Goal: Task Accomplishment & Management: Use online tool/utility

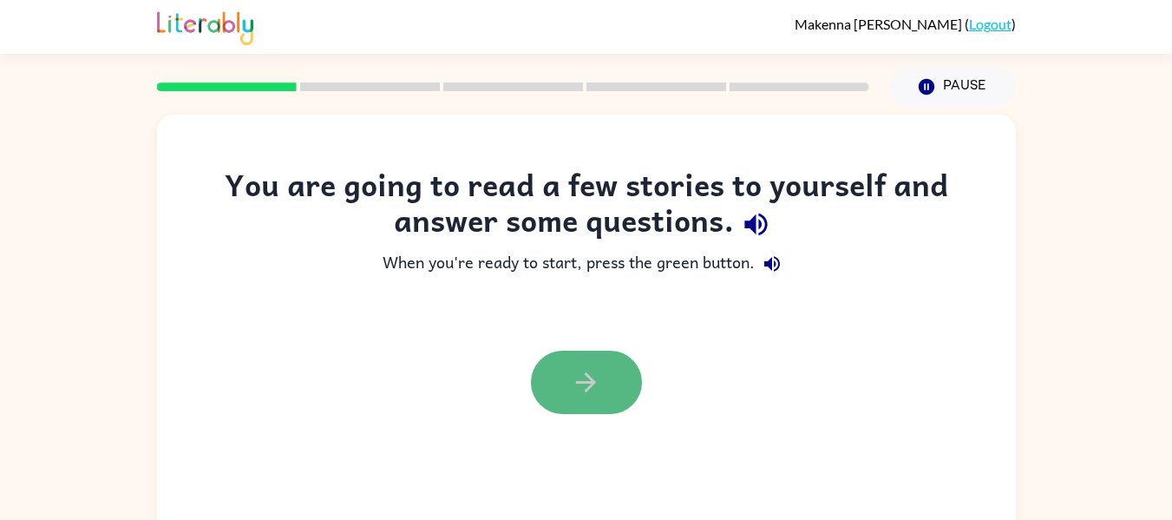
click at [598, 377] on icon "button" at bounding box center [586, 382] width 30 height 30
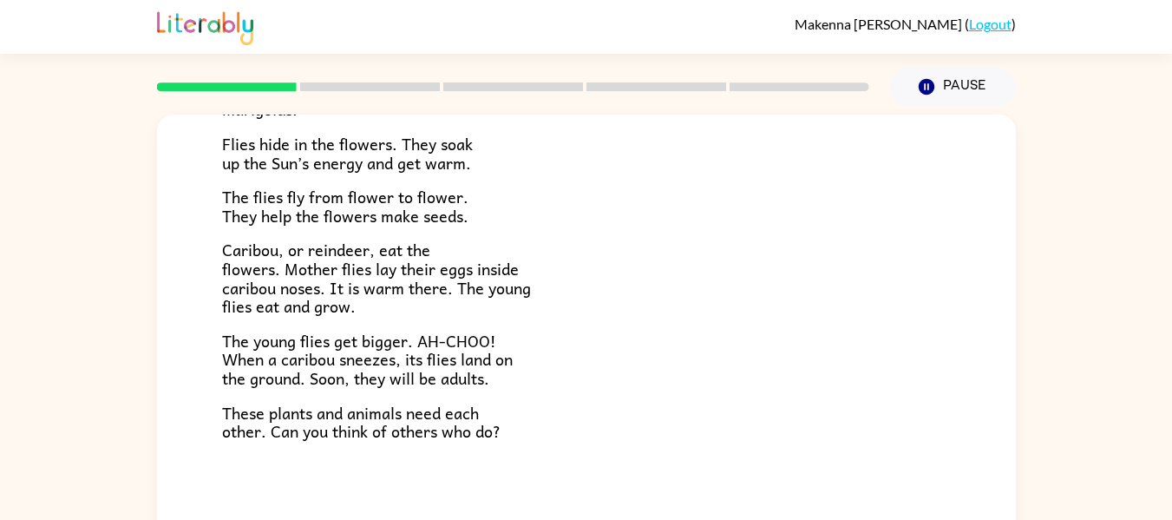
scroll to position [90, 0]
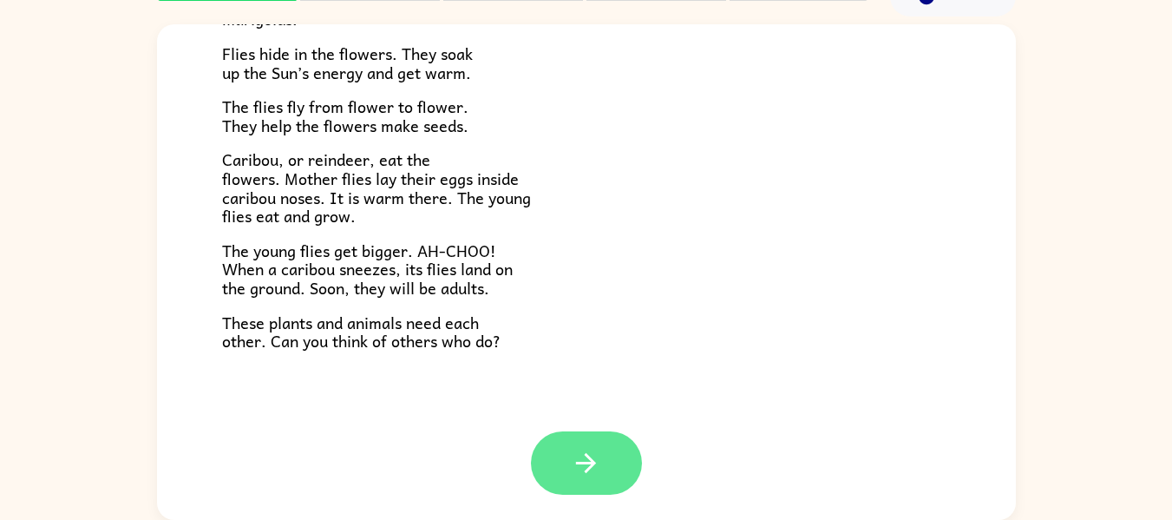
click at [576, 463] on icon "button" at bounding box center [586, 463] width 20 height 20
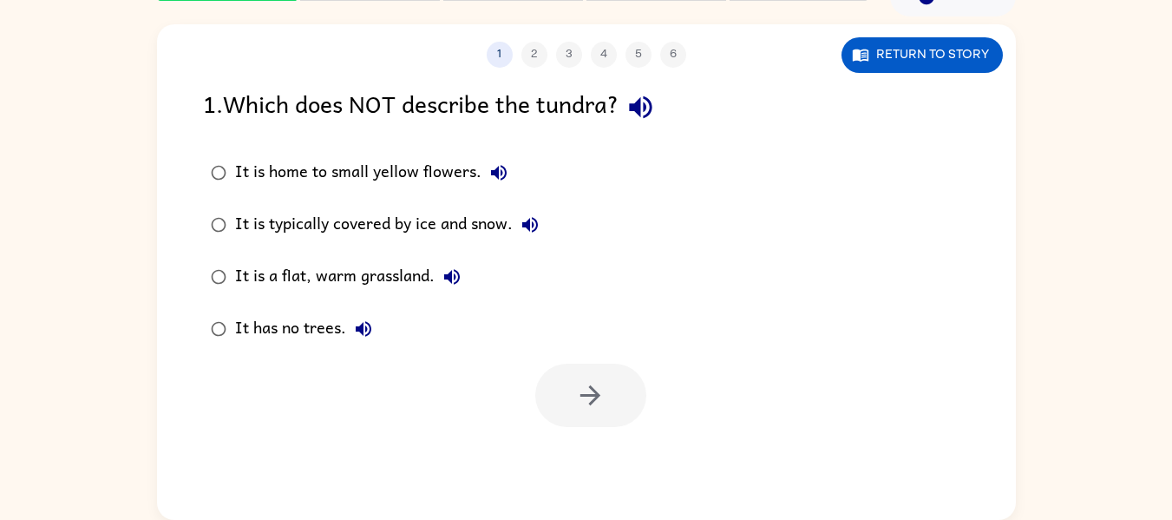
scroll to position [0, 0]
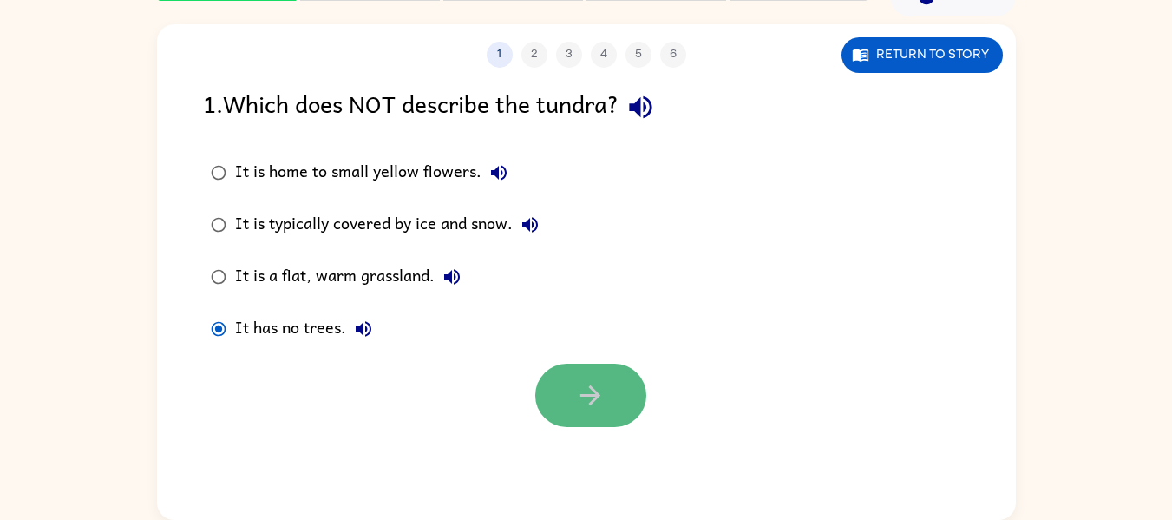
click at [570, 396] on button "button" at bounding box center [590, 395] width 111 height 63
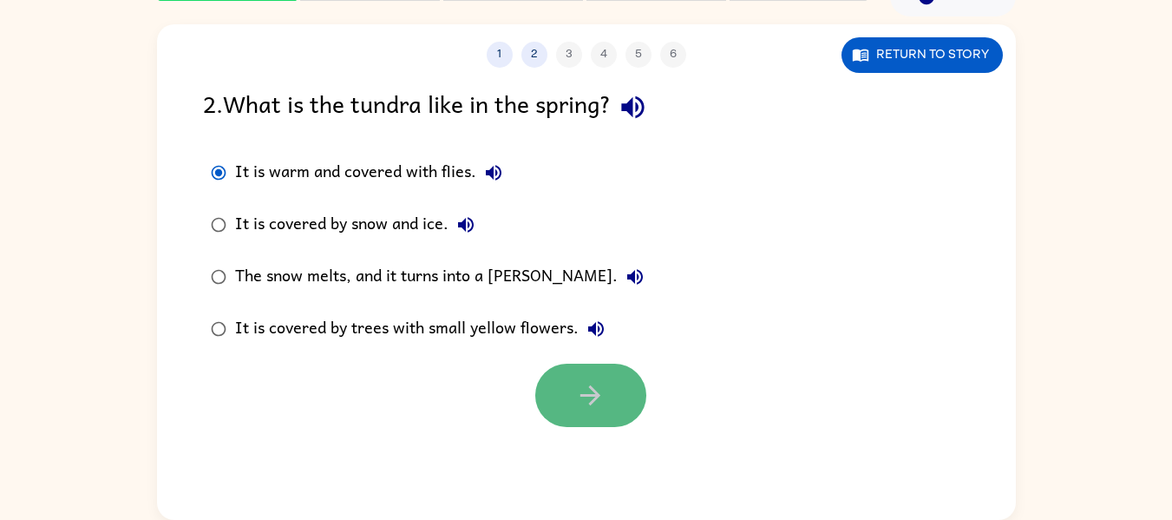
click at [571, 394] on button "button" at bounding box center [590, 395] width 111 height 63
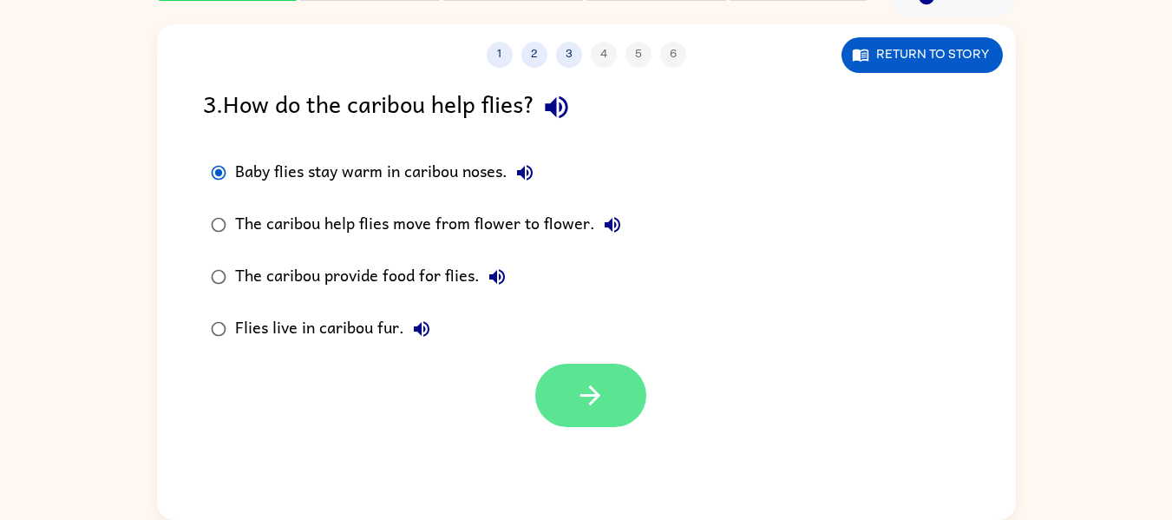
click at [607, 390] on button "button" at bounding box center [590, 395] width 111 height 63
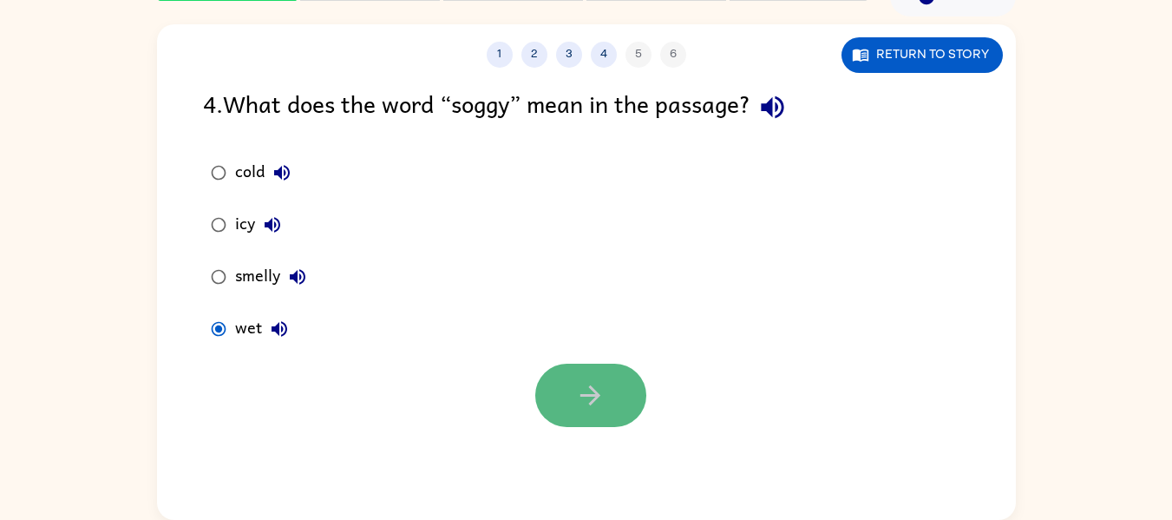
click at [592, 375] on button "button" at bounding box center [590, 395] width 111 height 63
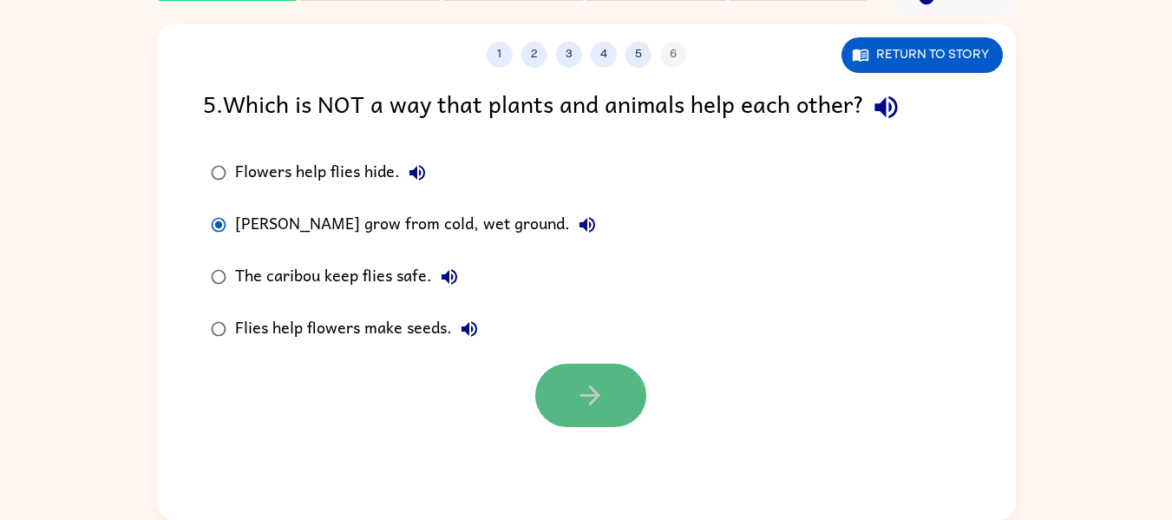
click at [570, 397] on button "button" at bounding box center [590, 395] width 111 height 63
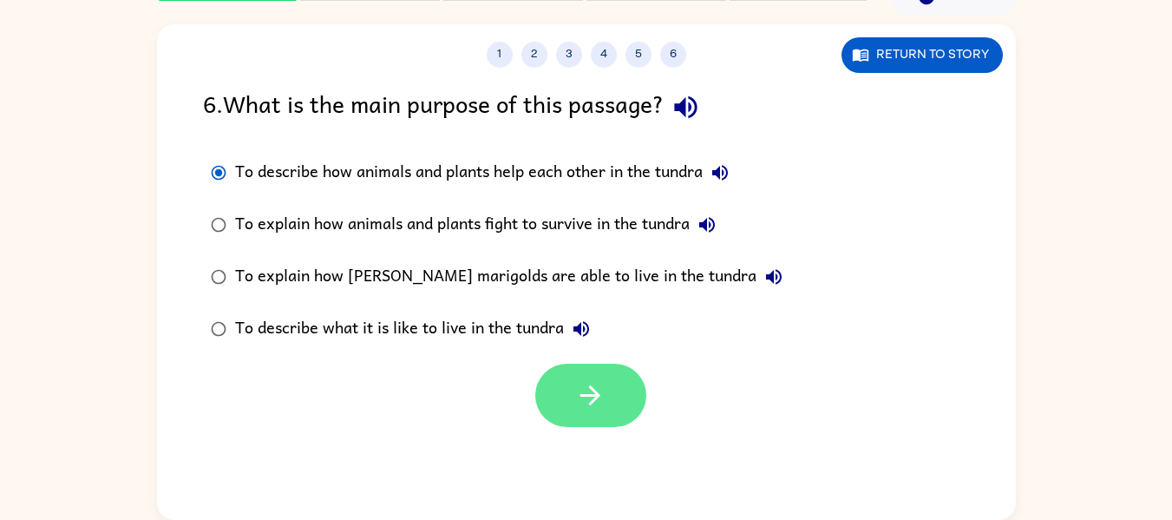
click at [573, 396] on button "button" at bounding box center [590, 395] width 111 height 63
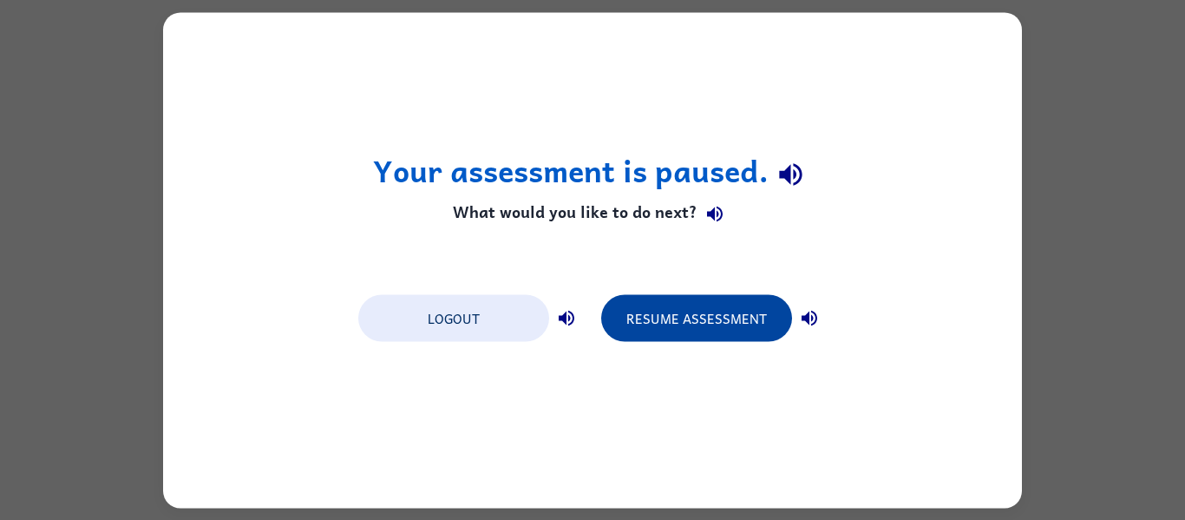
click at [663, 322] on button "Resume Assessment" at bounding box center [696, 317] width 191 height 47
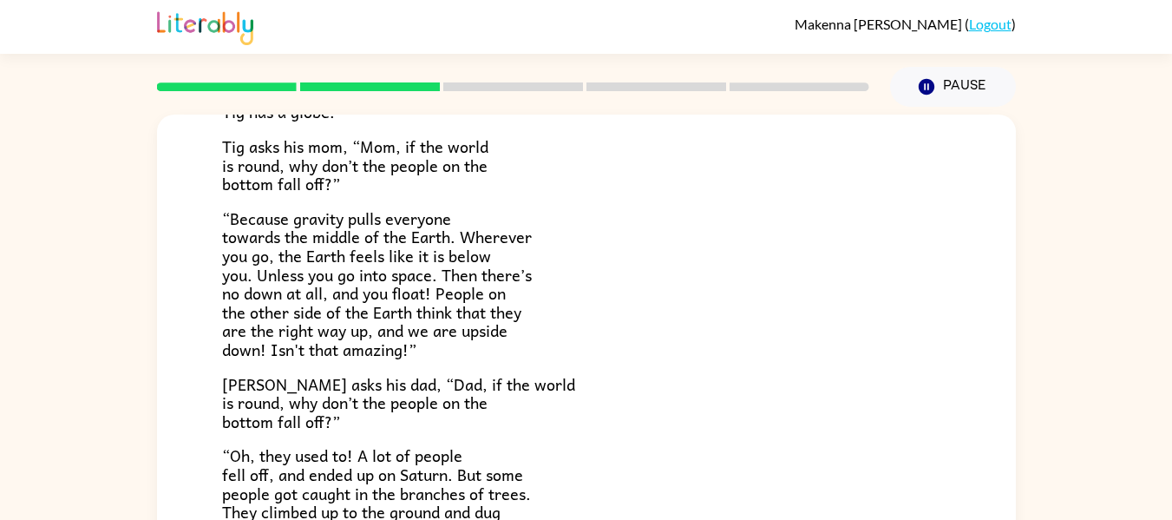
scroll to position [347, 0]
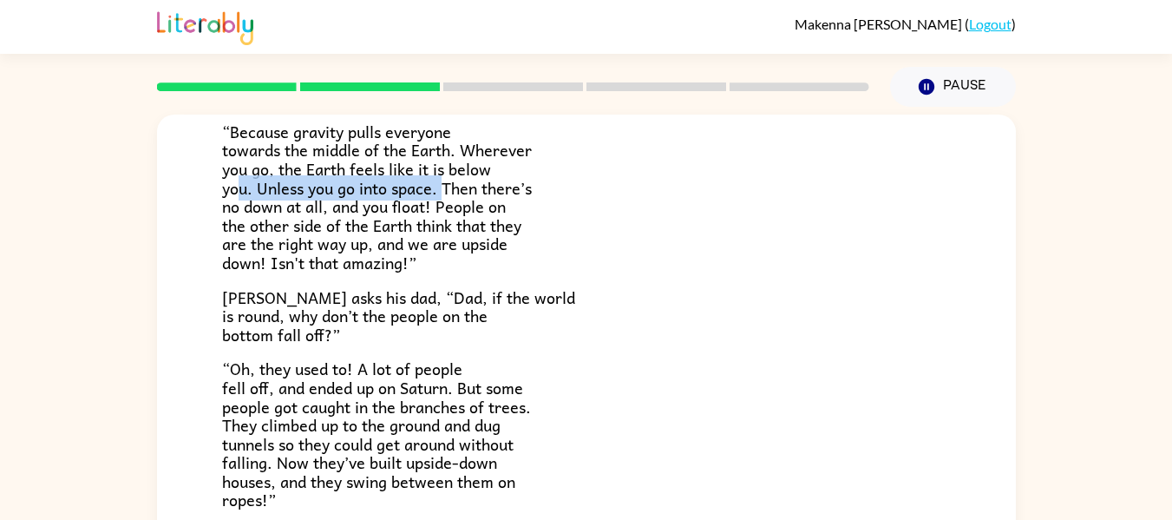
drag, startPoint x: 240, startPoint y: 191, endPoint x: 443, endPoint y: 187, distance: 203.1
click at [443, 187] on span "“Because gravity pulls everyone towards the middle of the Earth. Wherever you g…" at bounding box center [377, 197] width 310 height 156
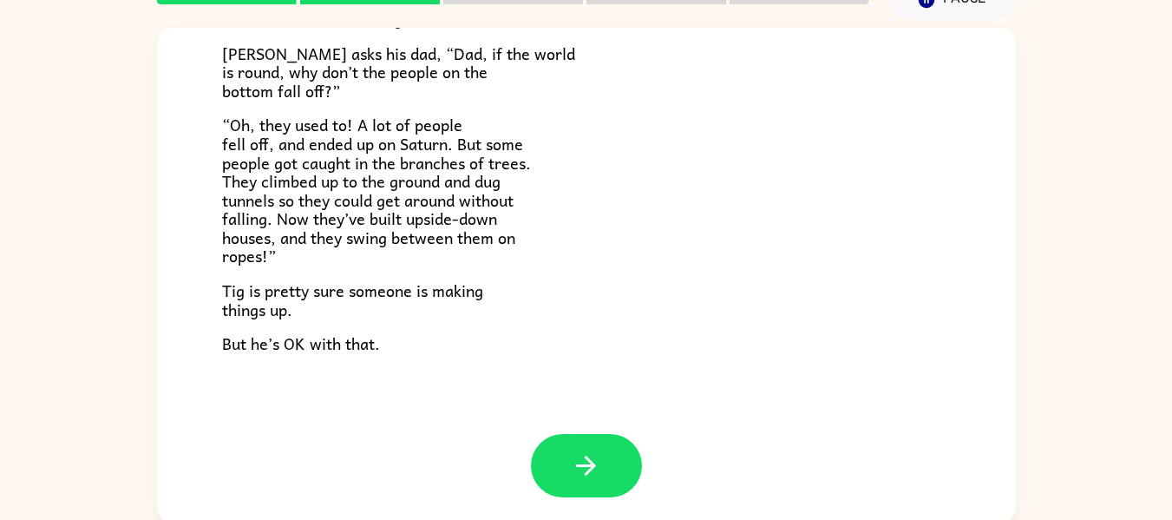
scroll to position [90, 0]
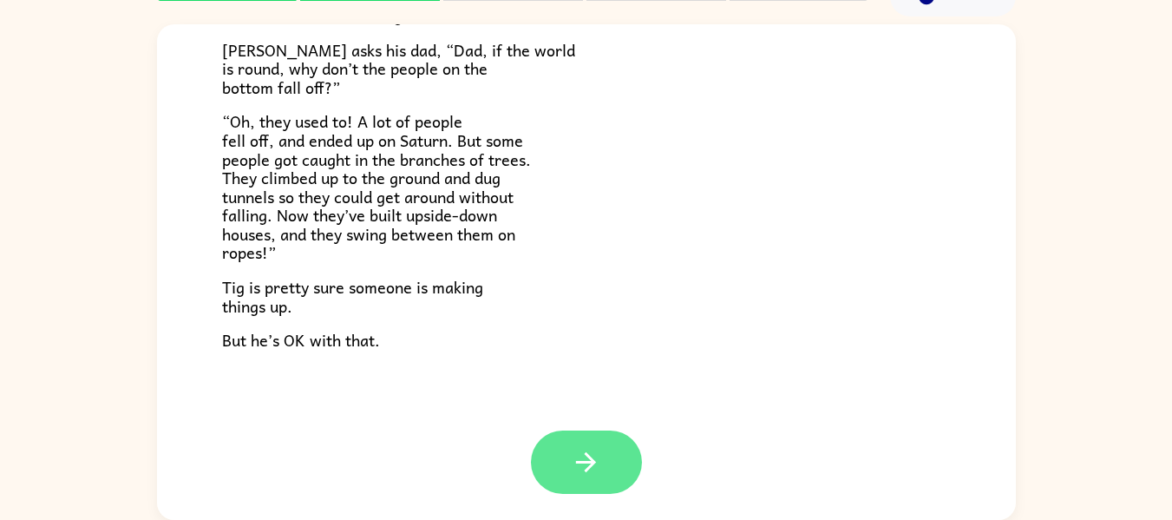
click at [591, 470] on icon "button" at bounding box center [586, 462] width 30 height 30
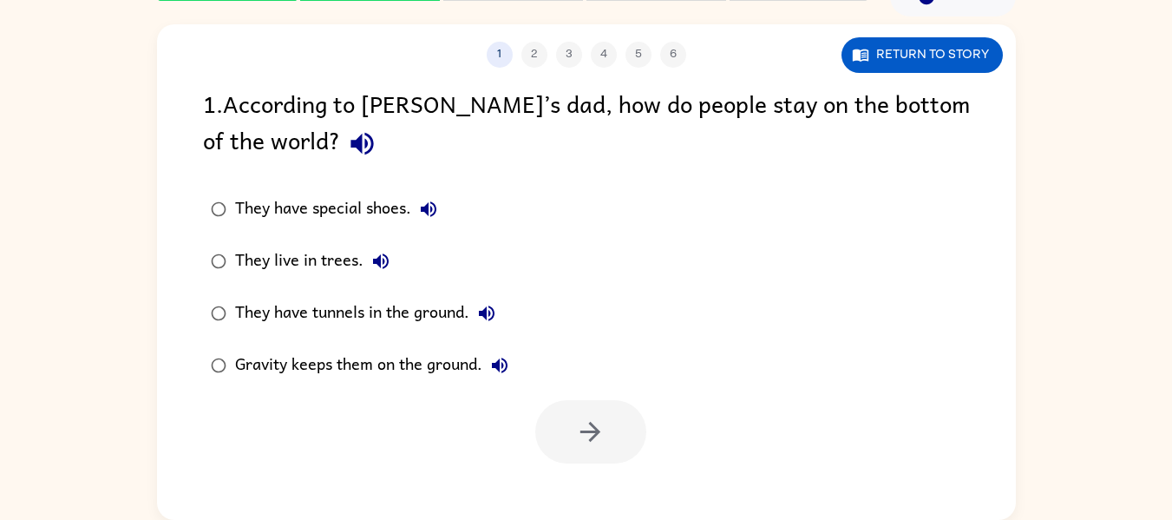
scroll to position [0, 0]
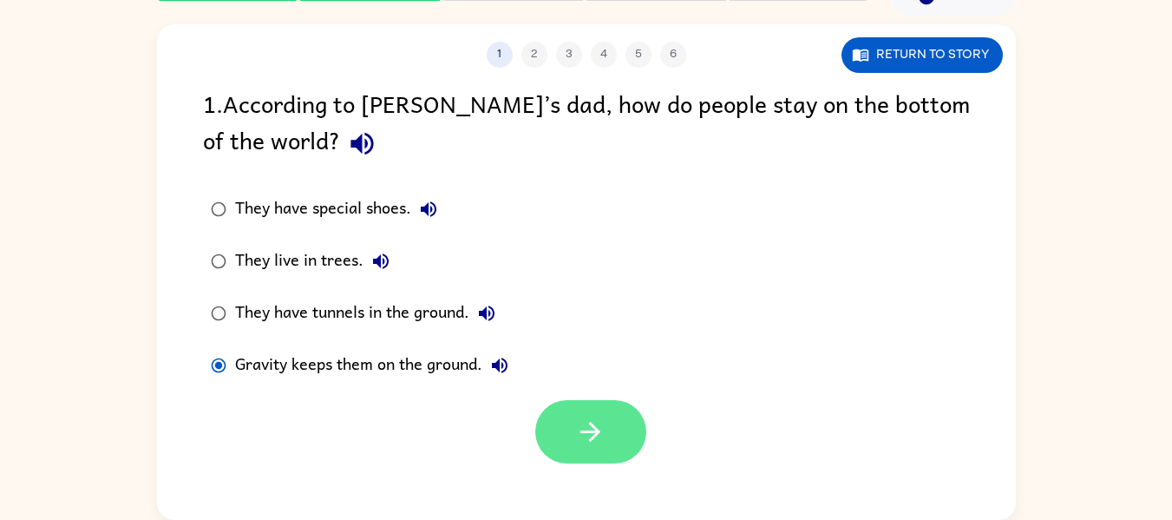
click at [594, 439] on icon "button" at bounding box center [590, 432] width 30 height 30
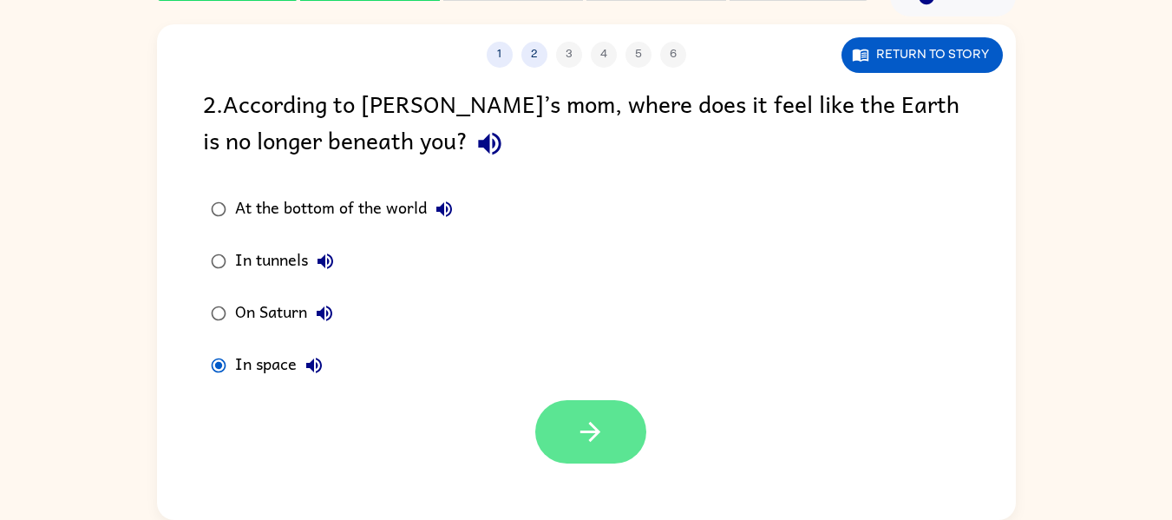
click at [589, 425] on icon "button" at bounding box center [590, 432] width 30 height 30
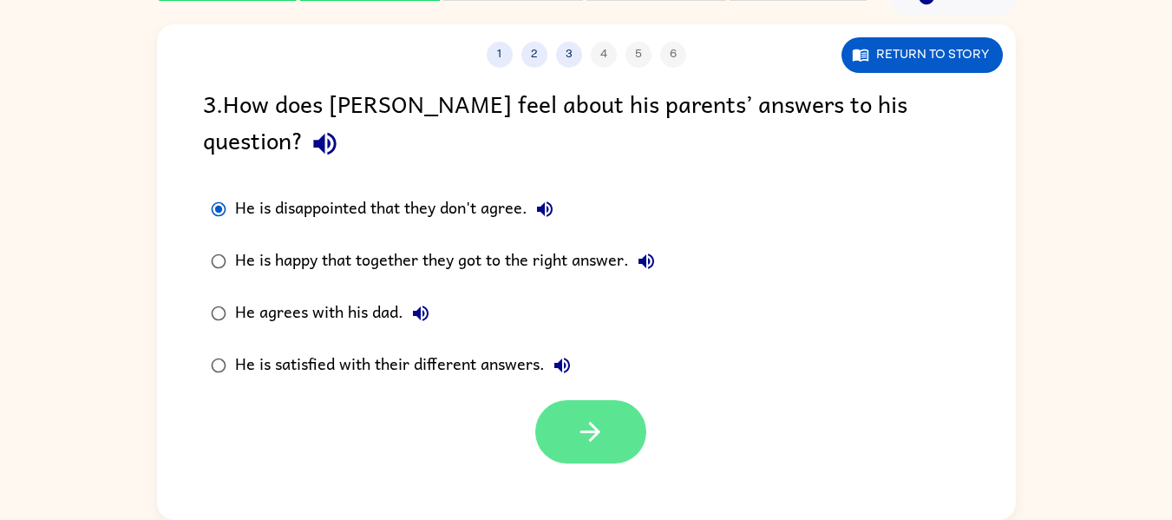
click at [612, 400] on button "button" at bounding box center [590, 431] width 111 height 63
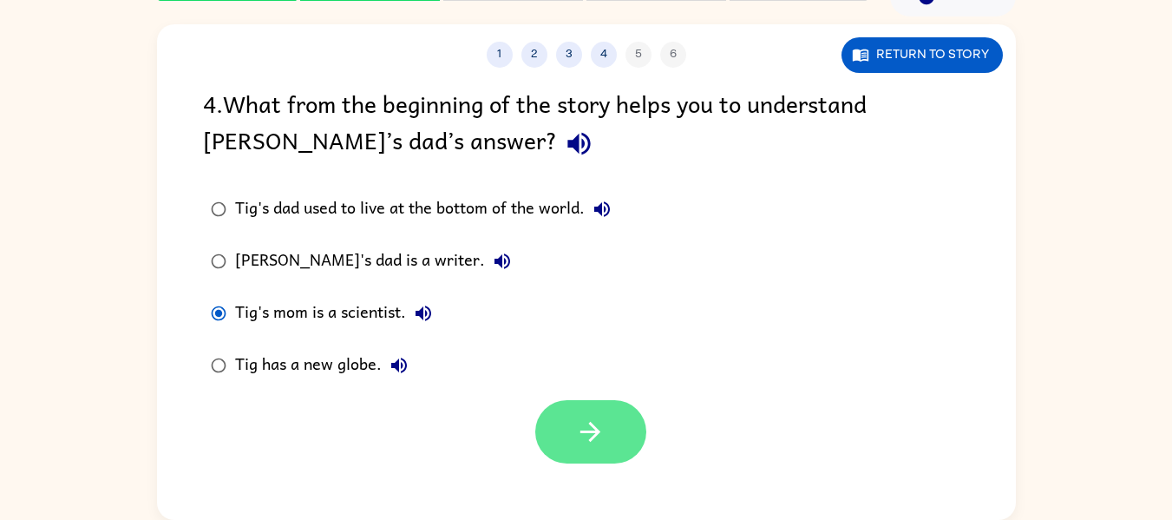
click at [611, 439] on button "button" at bounding box center [590, 431] width 111 height 63
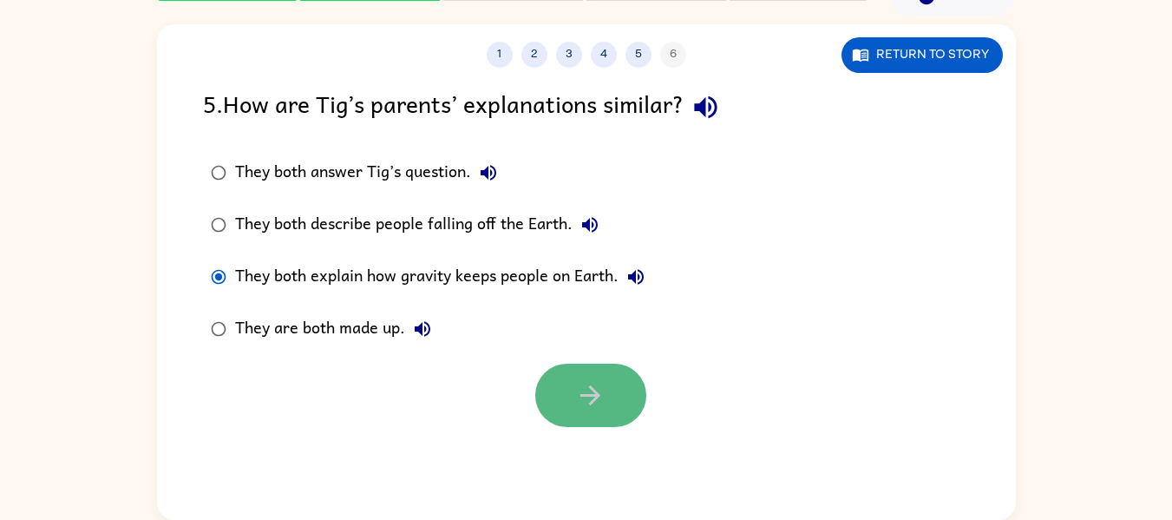
click at [562, 391] on button "button" at bounding box center [590, 395] width 111 height 63
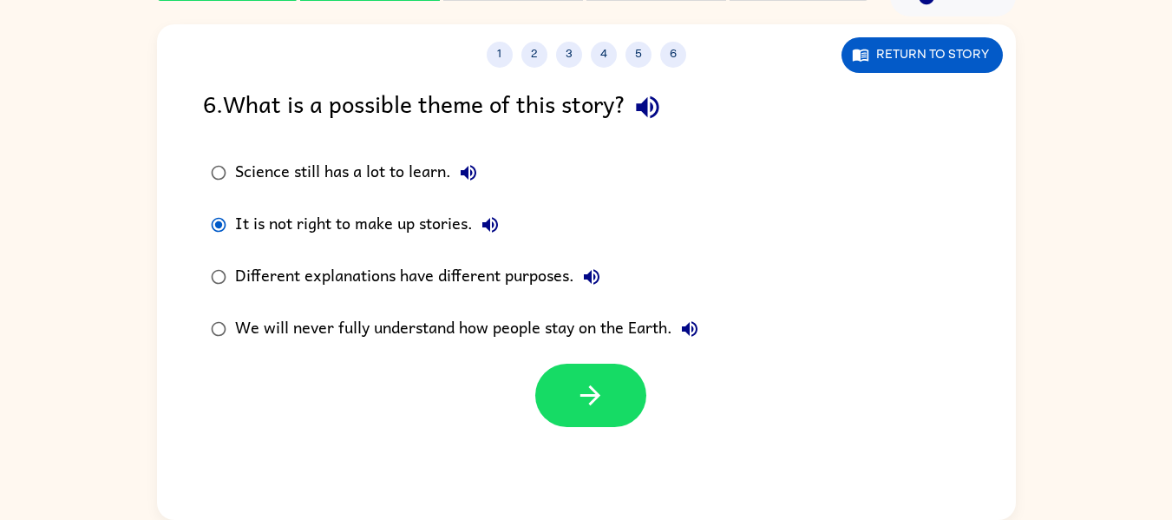
drag, startPoint x: 547, startPoint y: 404, endPoint x: 529, endPoint y: 410, distance: 18.4
click at [532, 410] on div at bounding box center [586, 391] width 859 height 72
click at [590, 387] on icon "button" at bounding box center [591, 395] width 20 height 20
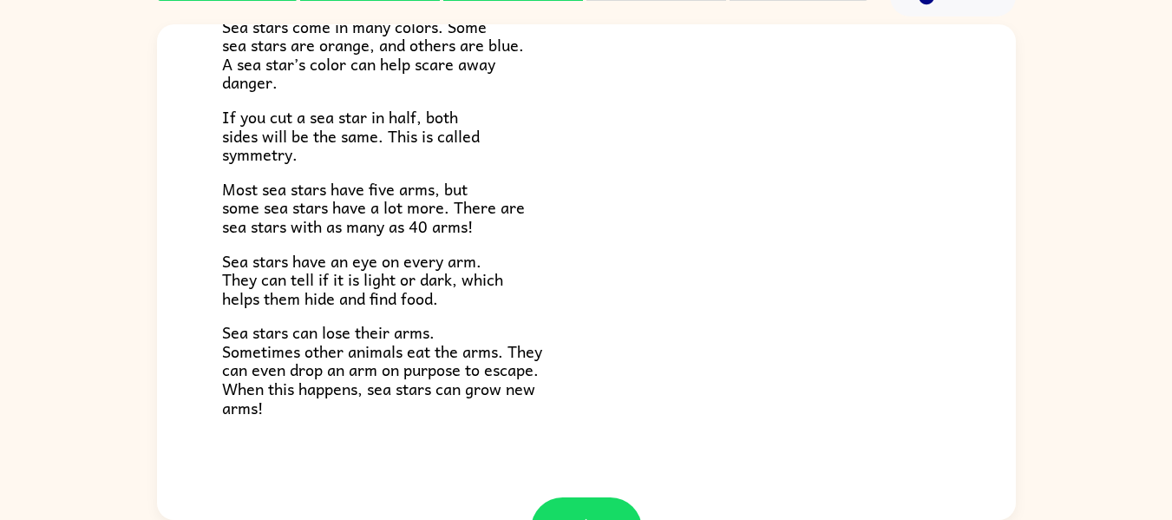
scroll to position [501, 0]
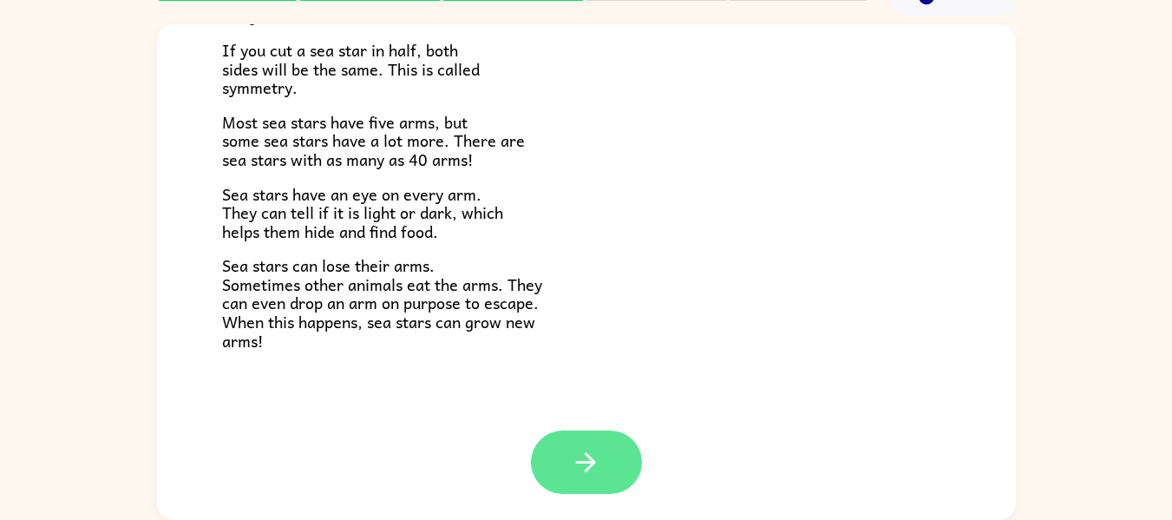
click at [594, 466] on icon "button" at bounding box center [586, 462] width 30 height 30
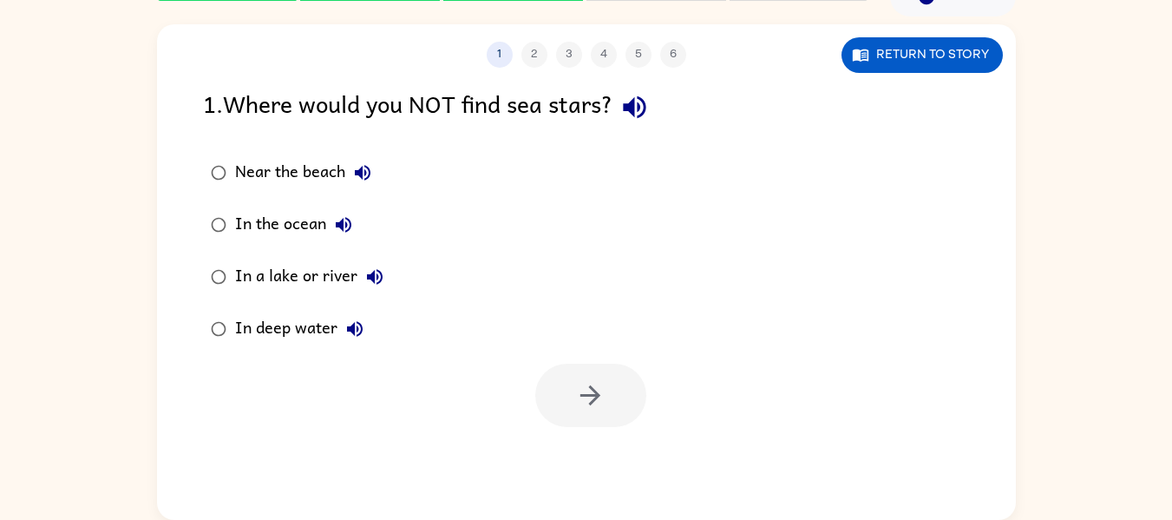
scroll to position [0, 0]
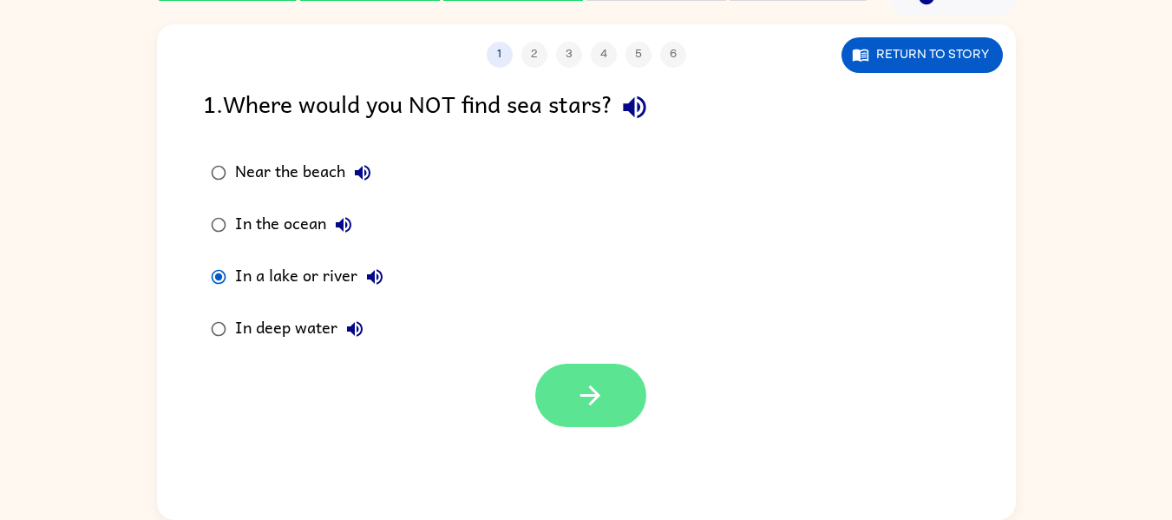
click at [583, 379] on button "button" at bounding box center [590, 395] width 111 height 63
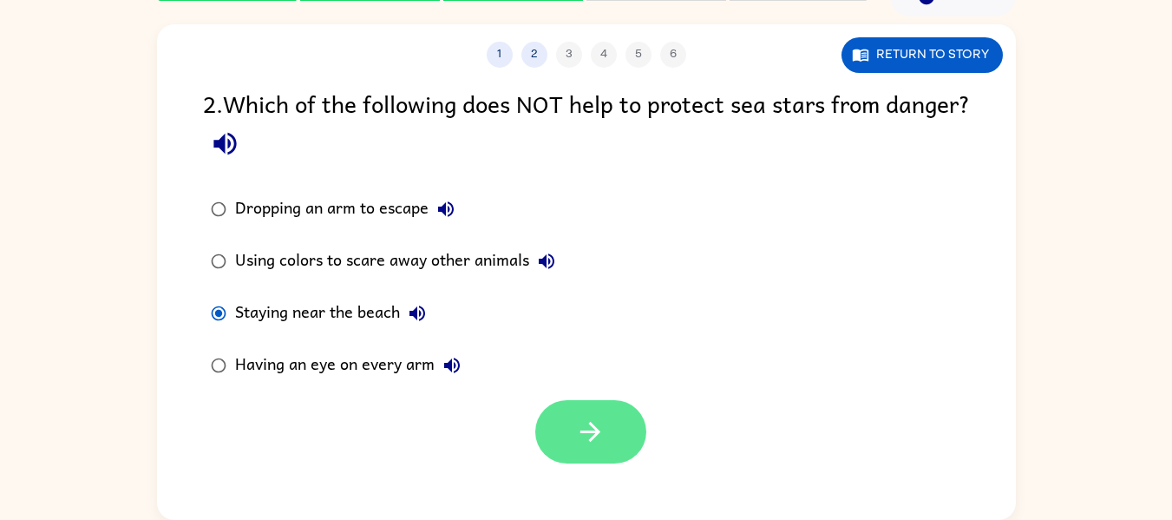
click at [583, 443] on icon "button" at bounding box center [590, 432] width 30 height 30
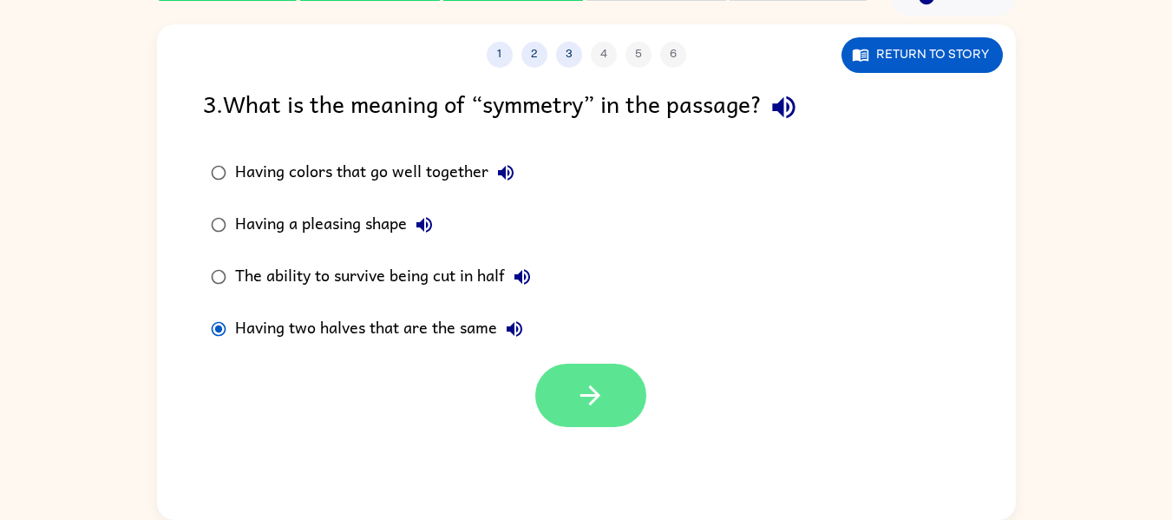
click at [641, 397] on button "button" at bounding box center [590, 395] width 111 height 63
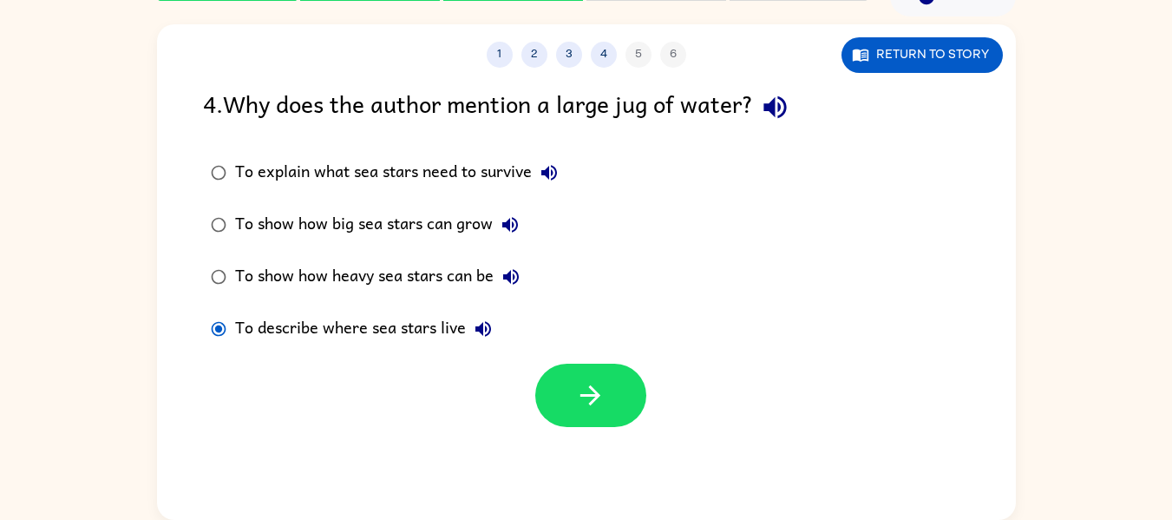
click at [83, 146] on div "1 2 3 4 5 6 Return to story 4 . Why does the author mention a large jug of wate…" at bounding box center [586, 267] width 1172 height 503
click at [617, 397] on button "button" at bounding box center [590, 395] width 111 height 63
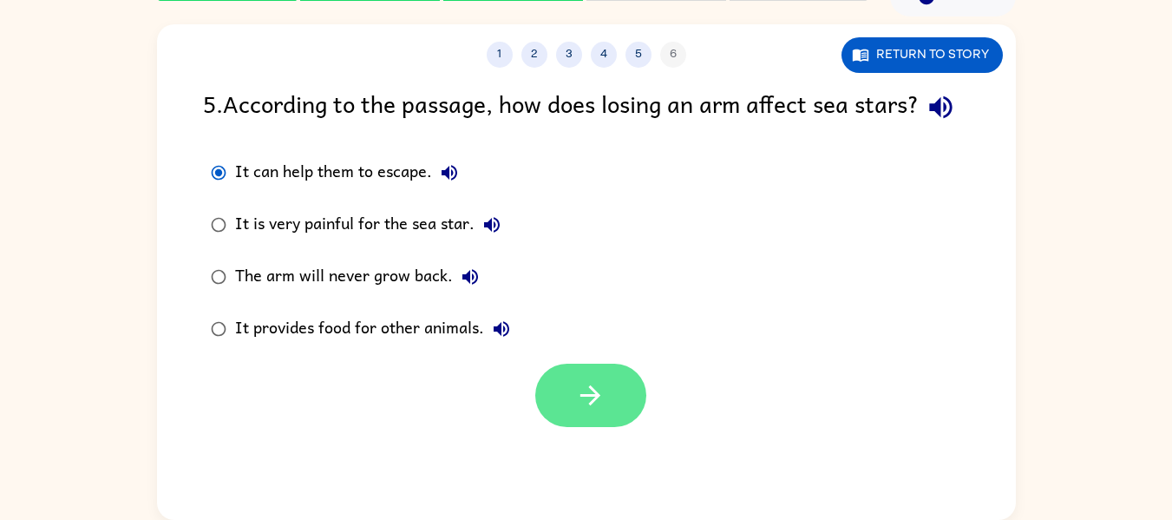
click at [555, 412] on button "button" at bounding box center [590, 395] width 111 height 63
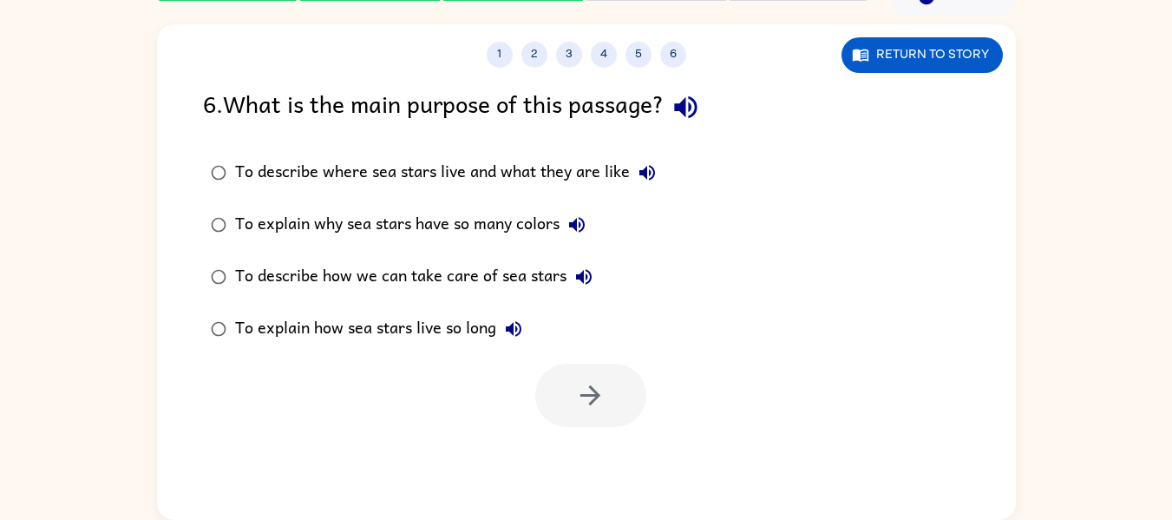
click at [237, 332] on div "To explain how sea stars live so long" at bounding box center [383, 329] width 296 height 35
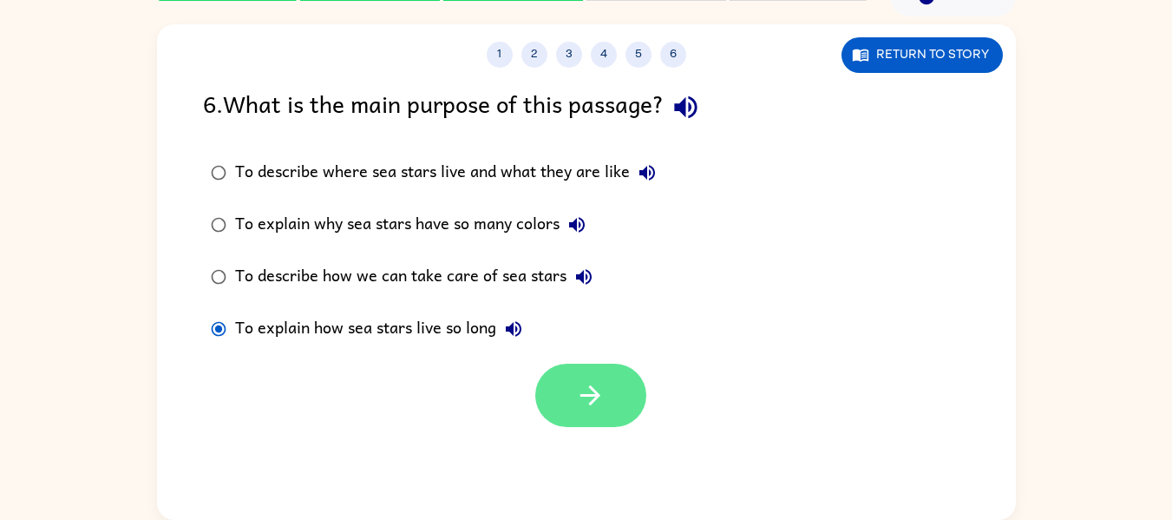
click at [594, 387] on icon "button" at bounding box center [590, 395] width 30 height 30
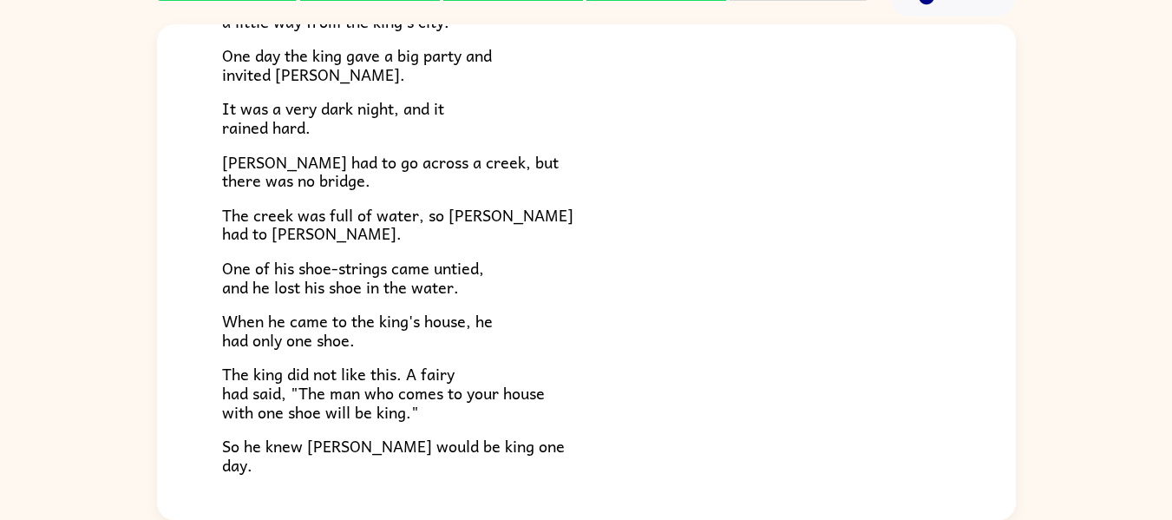
scroll to position [260, 0]
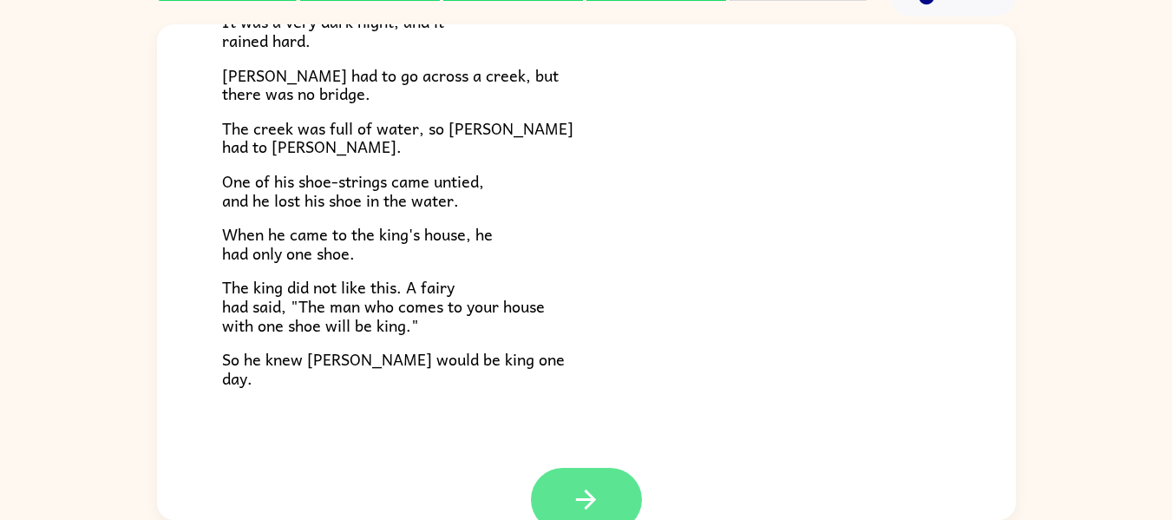
click at [571, 484] on icon "button" at bounding box center [586, 499] width 30 height 30
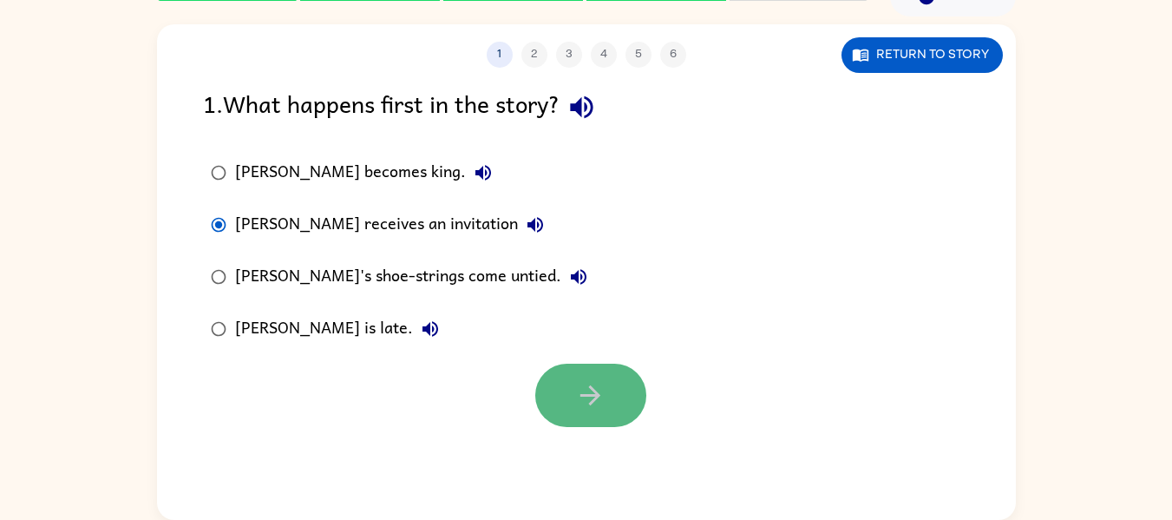
click at [601, 387] on icon "button" at bounding box center [590, 395] width 30 height 30
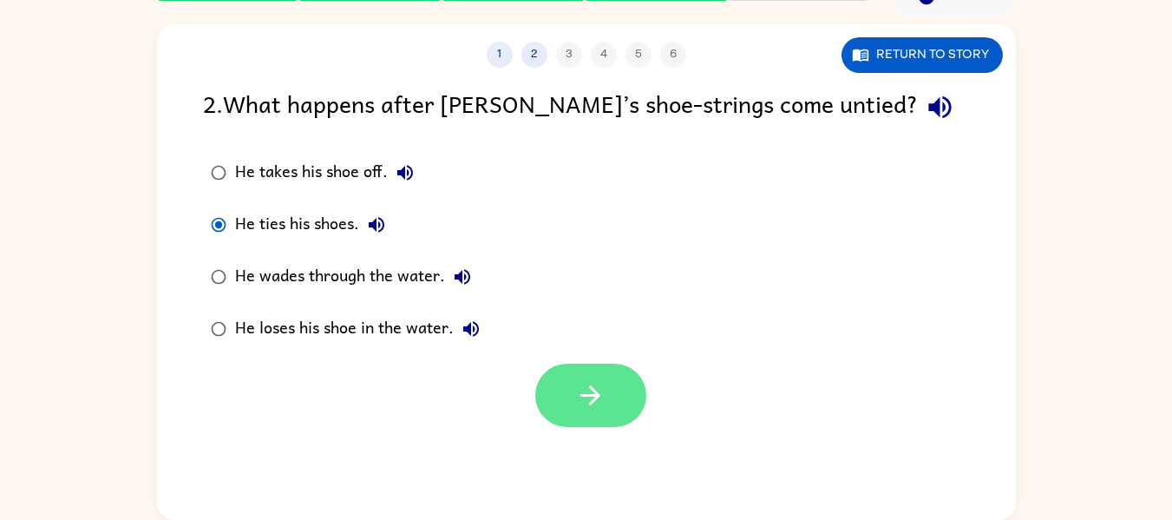
click at [558, 392] on button "button" at bounding box center [590, 395] width 111 height 63
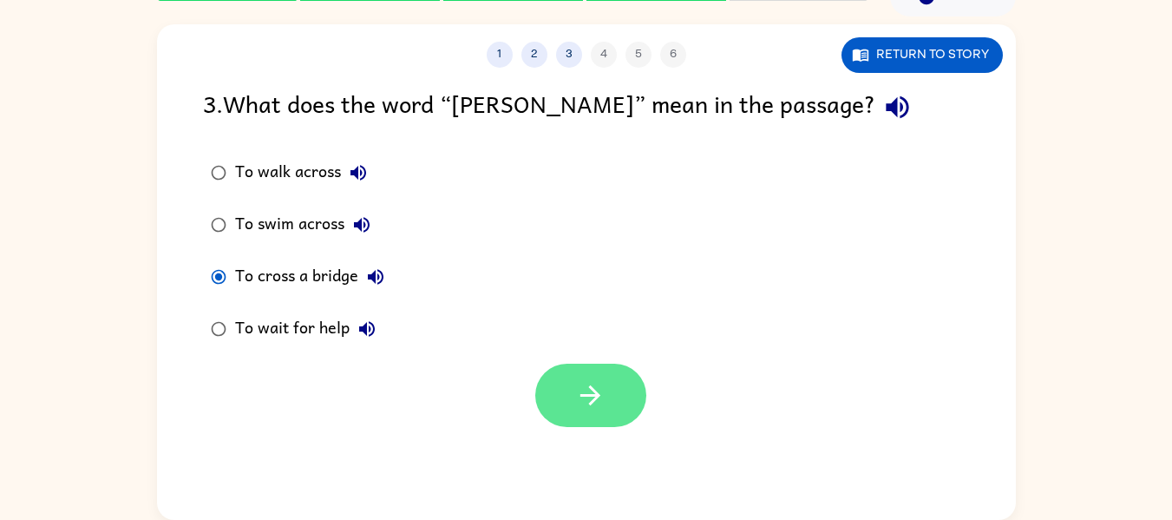
click at [597, 395] on icon "button" at bounding box center [591, 395] width 20 height 20
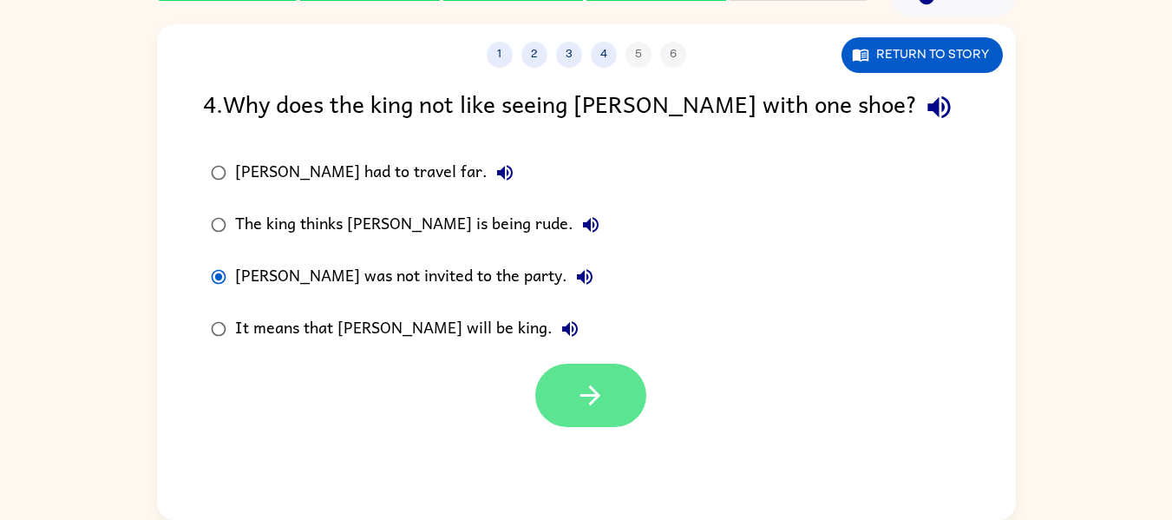
click at [613, 386] on button "button" at bounding box center [590, 395] width 111 height 63
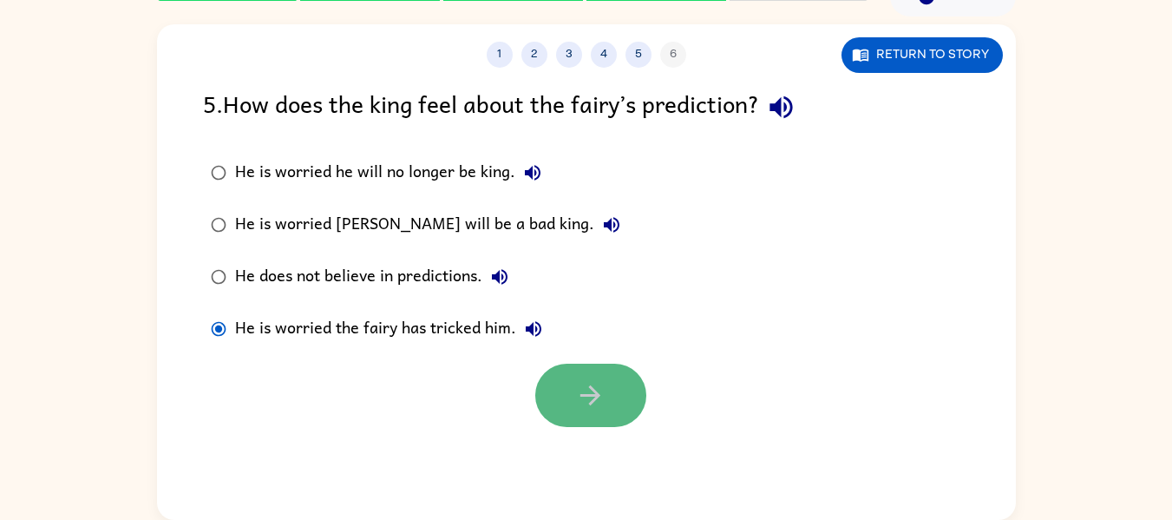
click at [619, 397] on button "button" at bounding box center [590, 395] width 111 height 63
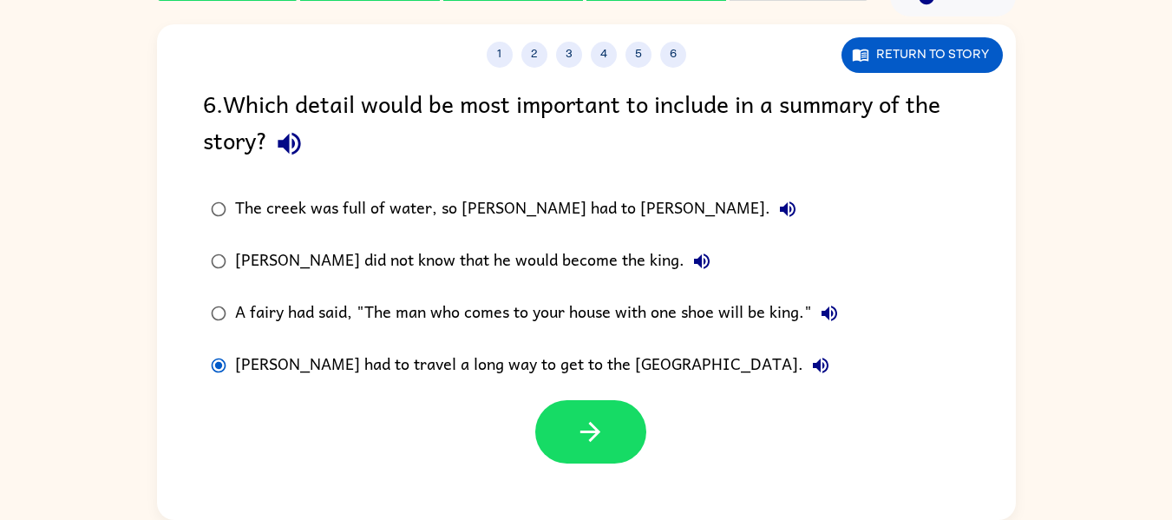
drag, startPoint x: 570, startPoint y: 443, endPoint x: 565, endPoint y: 435, distance: 9.4
click at [569, 443] on button "button" at bounding box center [590, 431] width 111 height 63
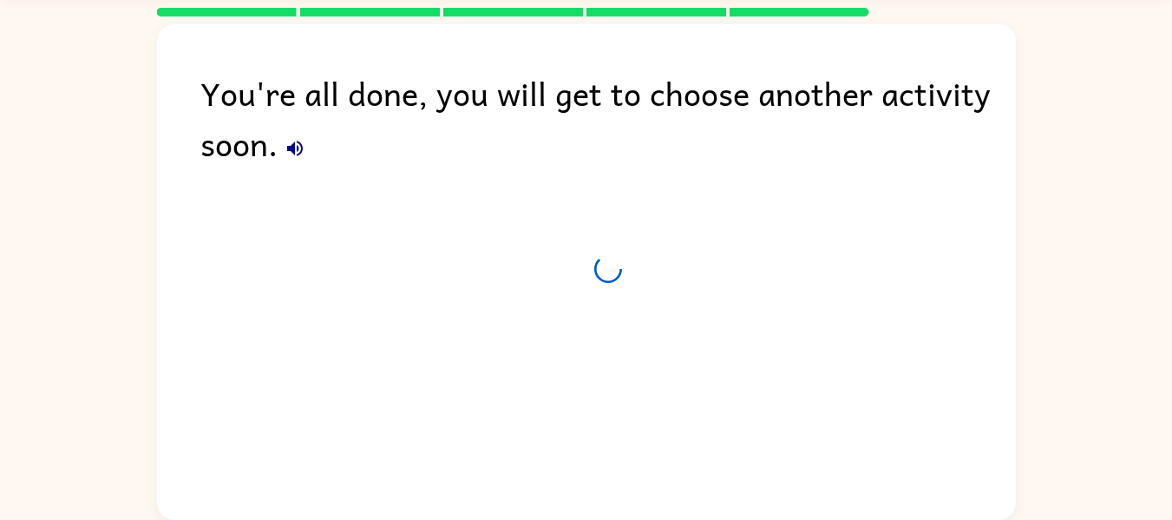
scroll to position [59, 0]
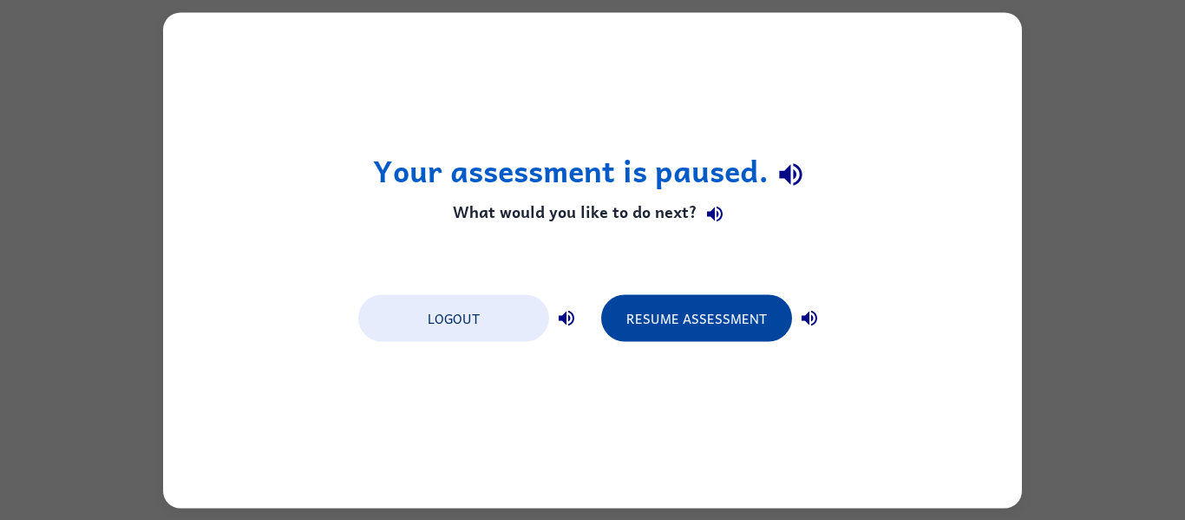
click at [661, 326] on button "Resume Assessment" at bounding box center [696, 317] width 191 height 47
click at [677, 321] on button "Resume Assessment" at bounding box center [696, 317] width 191 height 47
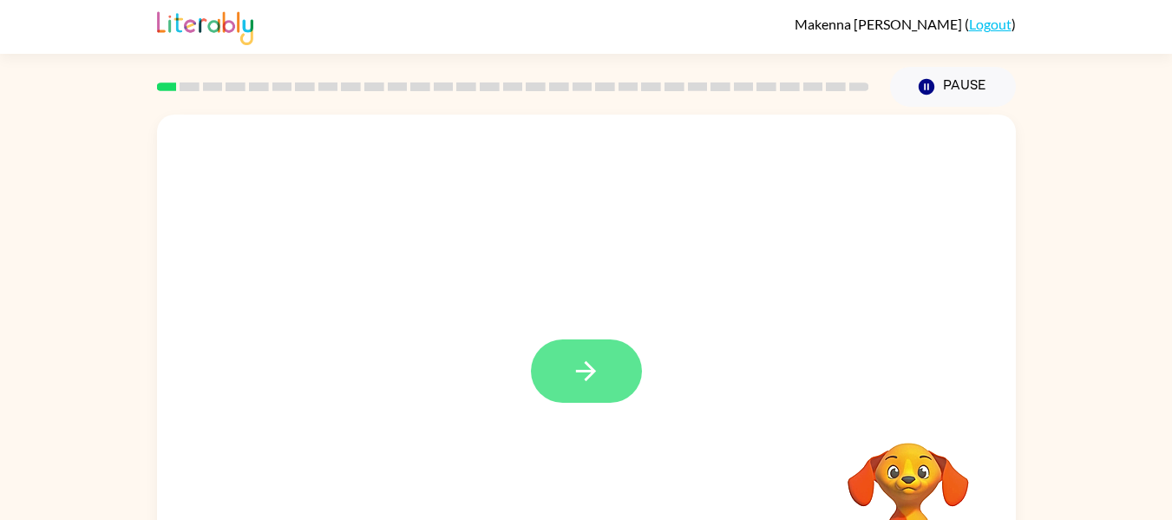
click at [578, 368] on icon "button" at bounding box center [586, 371] width 30 height 30
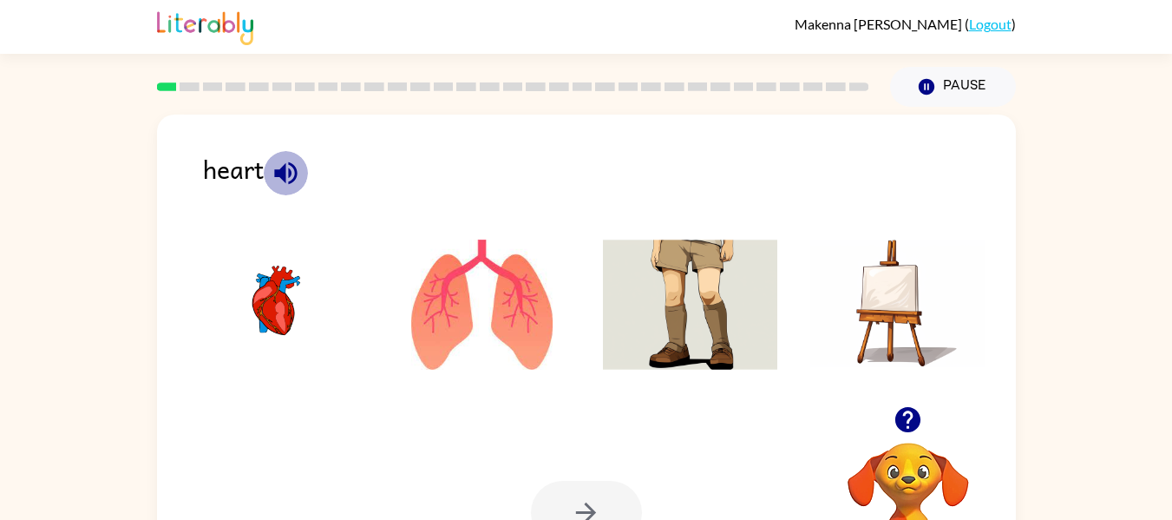
click at [266, 179] on button "button" at bounding box center [286, 173] width 44 height 44
click at [278, 313] on img at bounding box center [274, 305] width 175 height 130
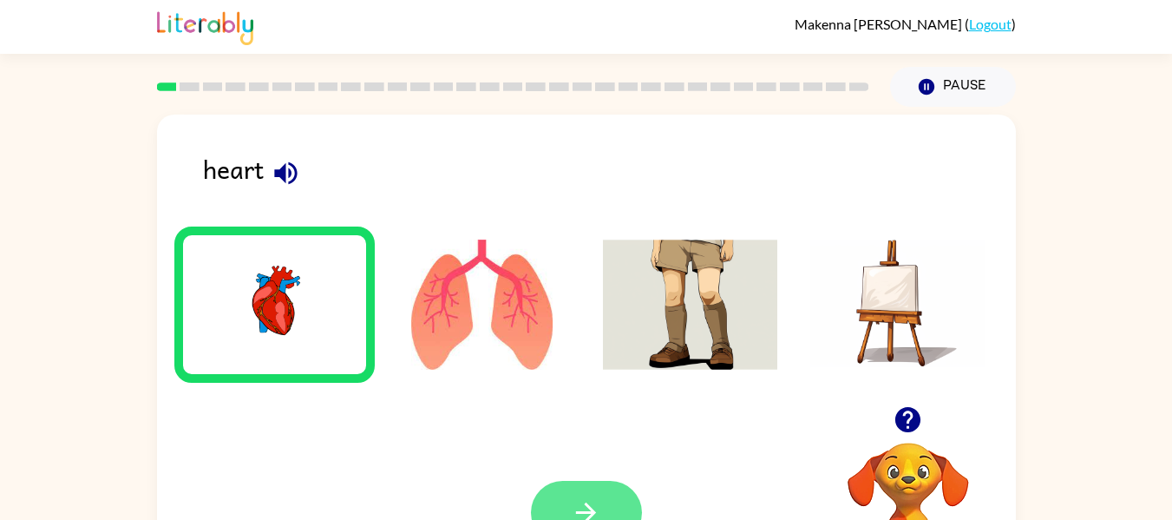
click at [609, 488] on button "button" at bounding box center [586, 512] width 111 height 63
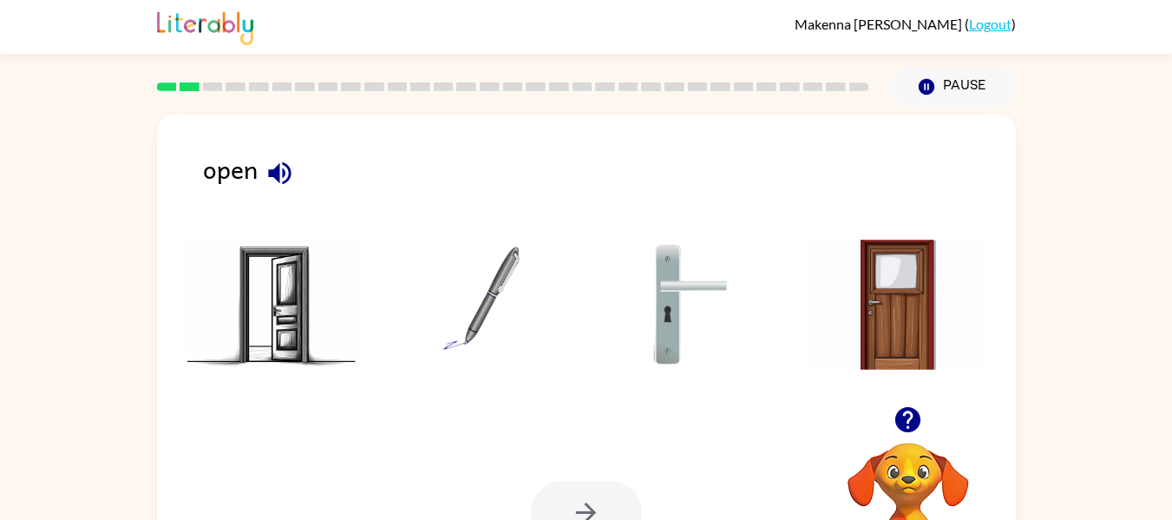
click at [279, 174] on icon "button" at bounding box center [279, 172] width 23 height 23
click at [274, 284] on img at bounding box center [274, 305] width 175 height 130
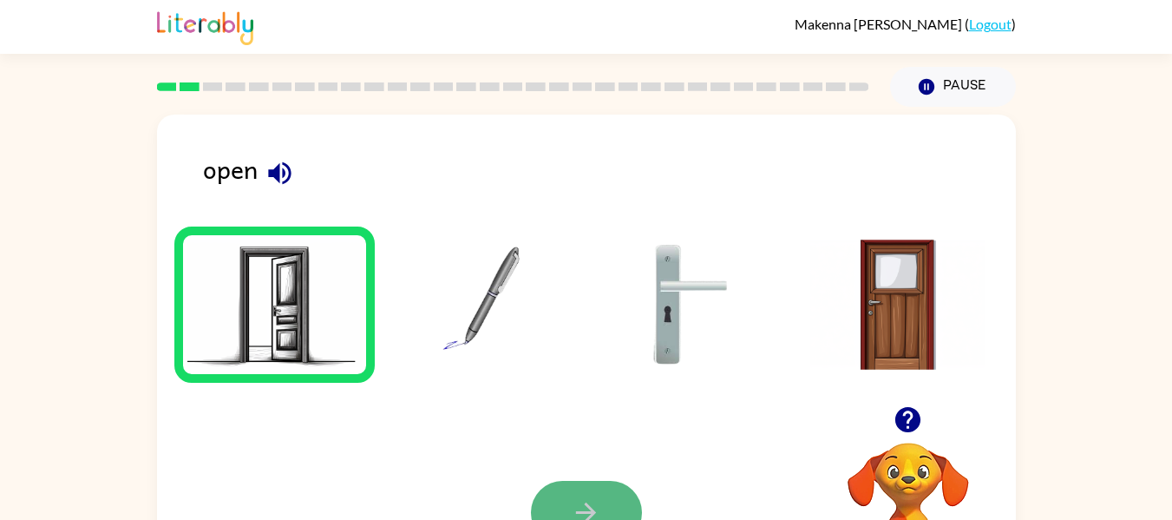
click at [599, 489] on button "button" at bounding box center [586, 512] width 111 height 63
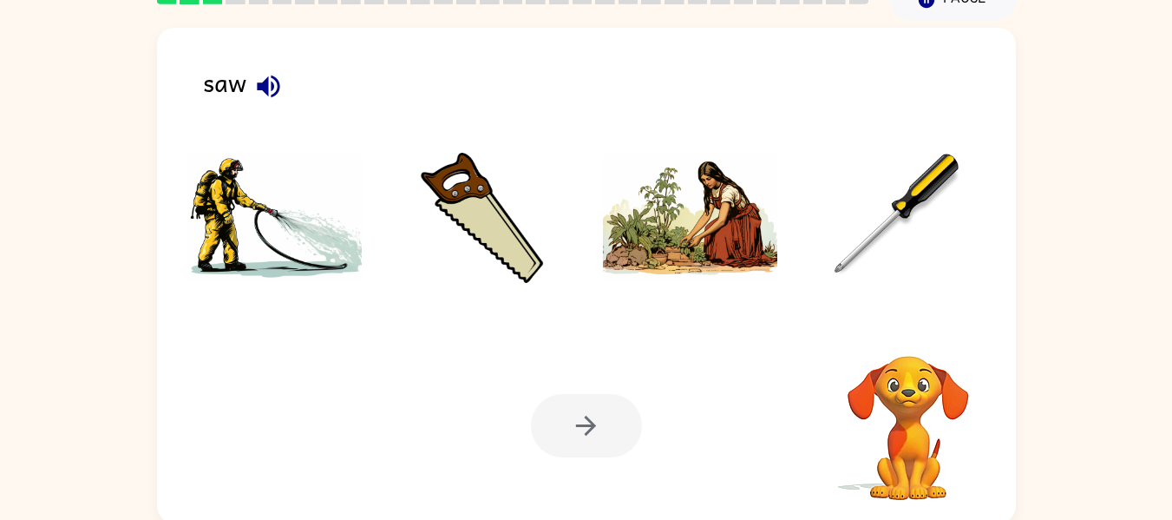
scroll to position [90, 0]
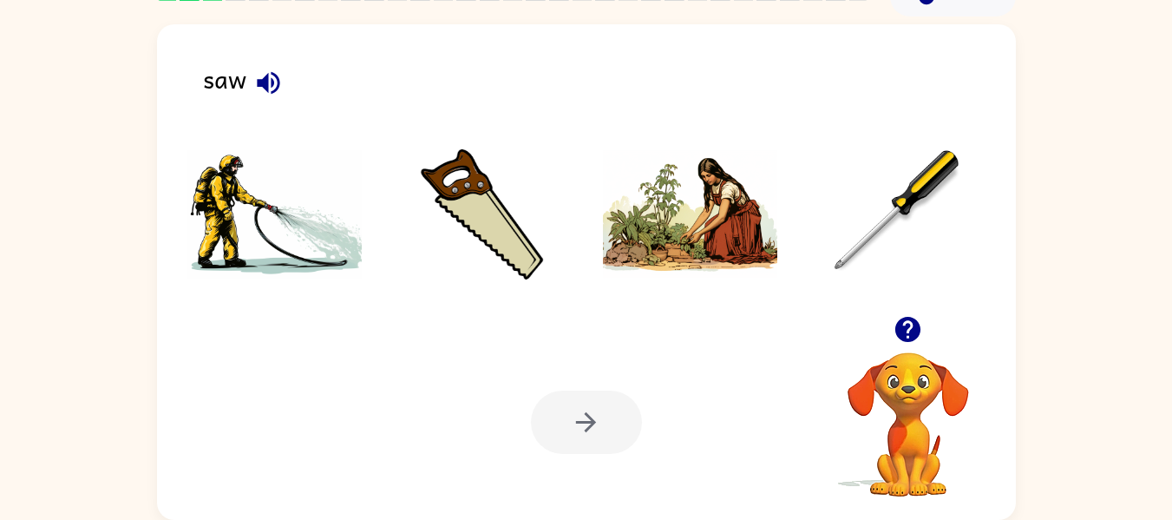
click at [483, 225] on img at bounding box center [482, 214] width 175 height 130
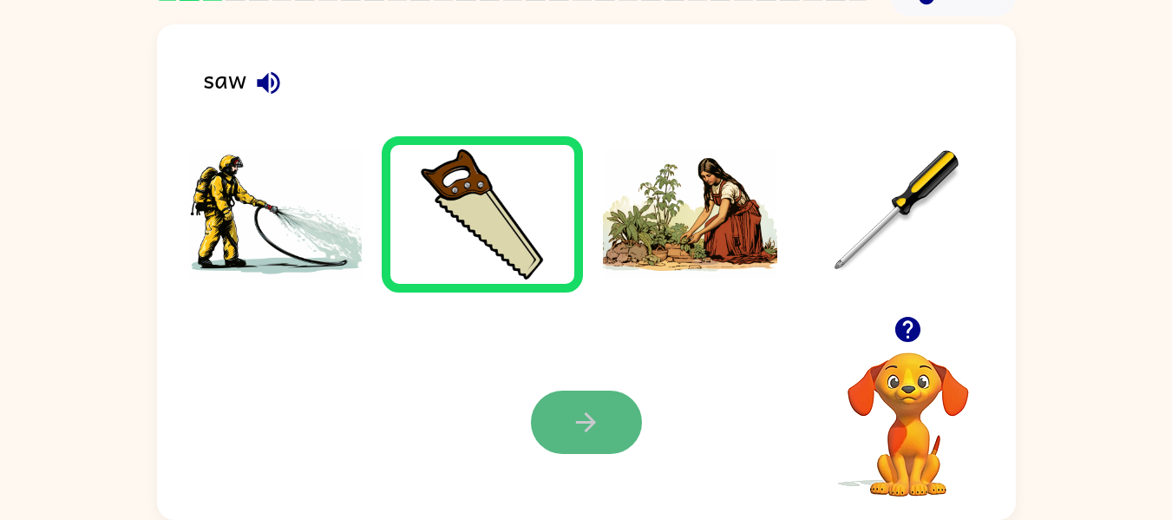
click at [588, 428] on icon "button" at bounding box center [586, 422] width 20 height 20
